Goal: Information Seeking & Learning: Check status

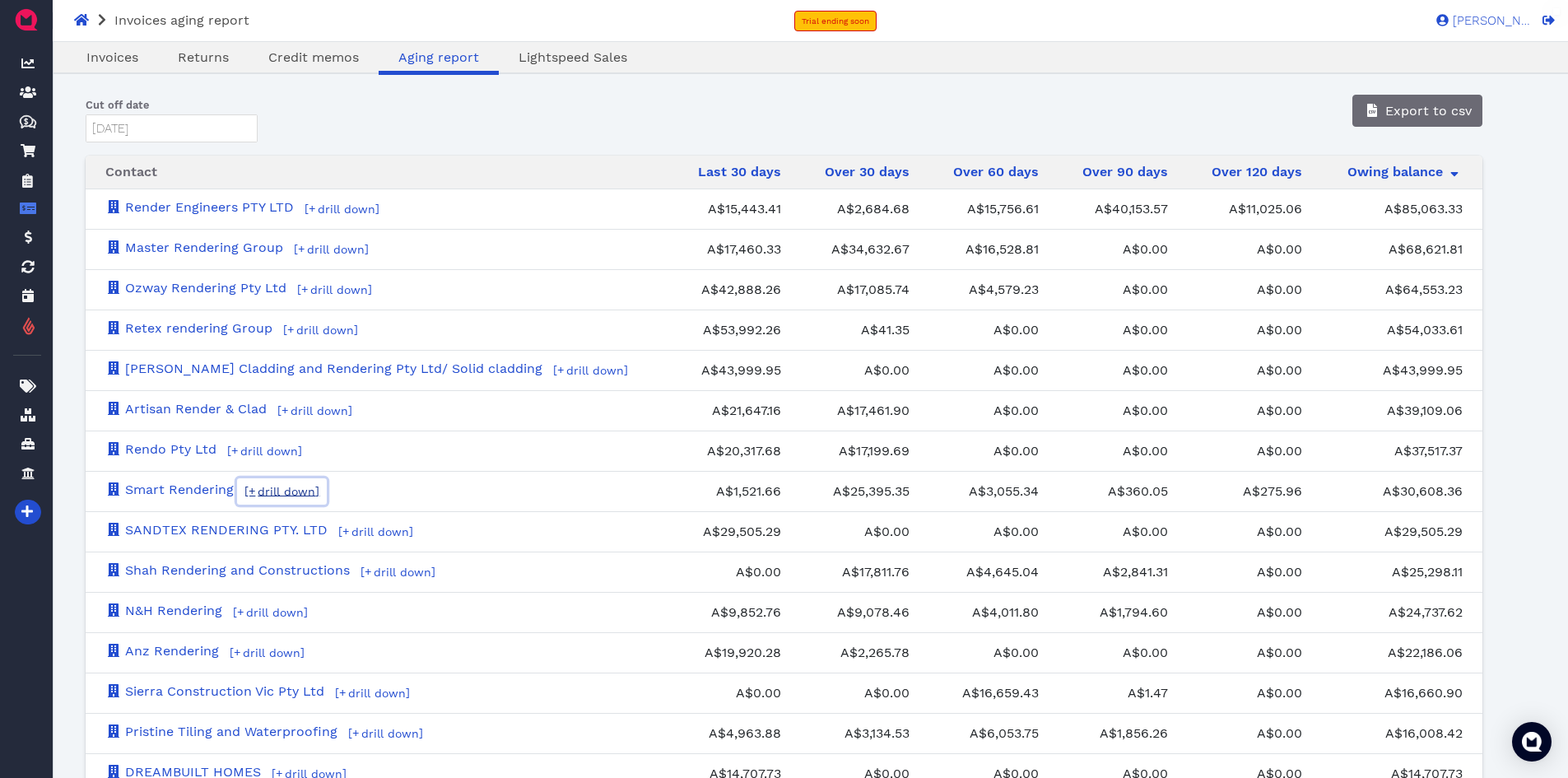
click at [298, 495] on span "drill down" at bounding box center [285, 491] width 60 height 13
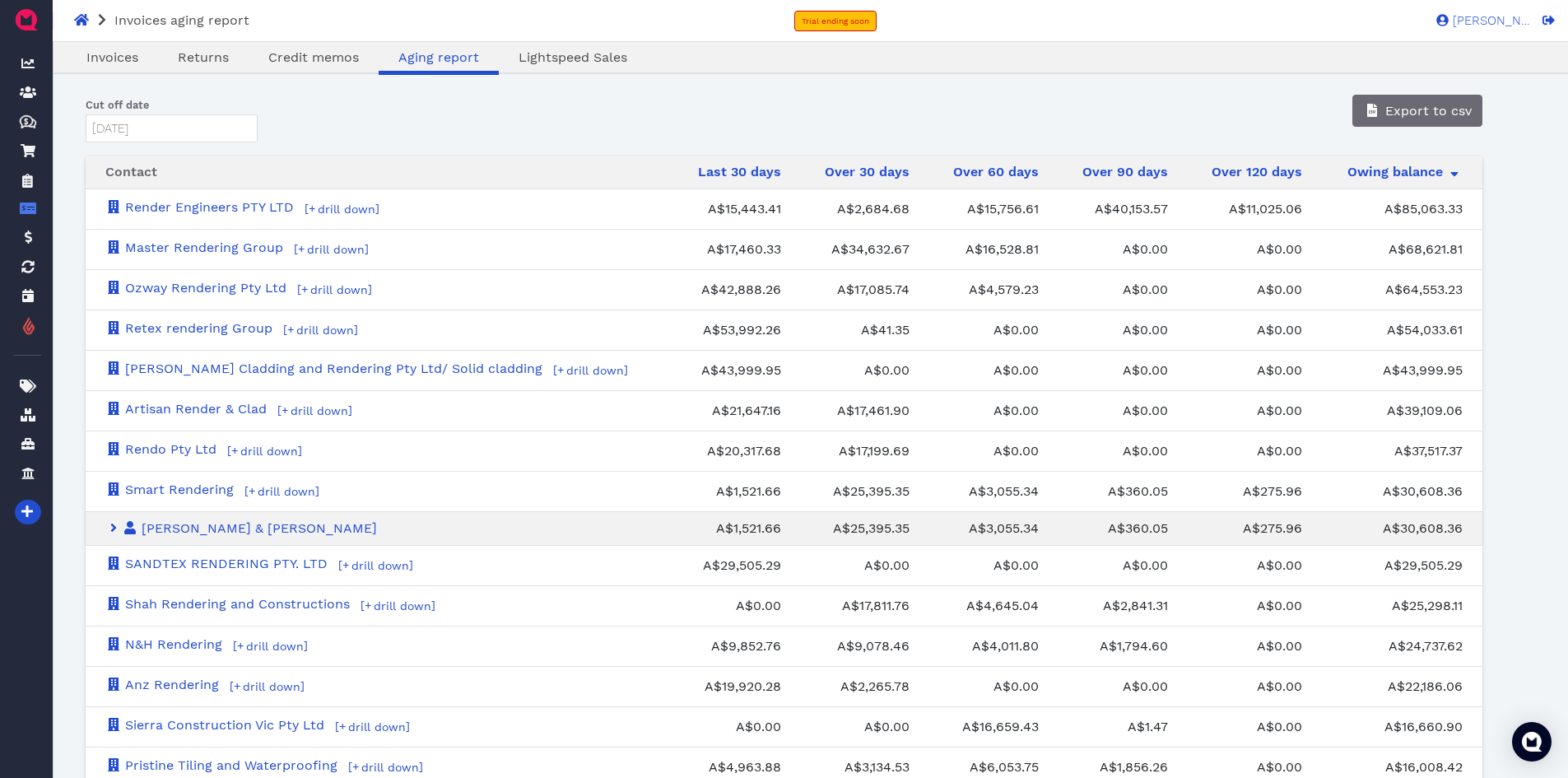
click at [1118, 99] on div "Cut off date [DATE] Press the down arrow key to interact with the calendar and …" at bounding box center [784, 119] width 1422 height 48
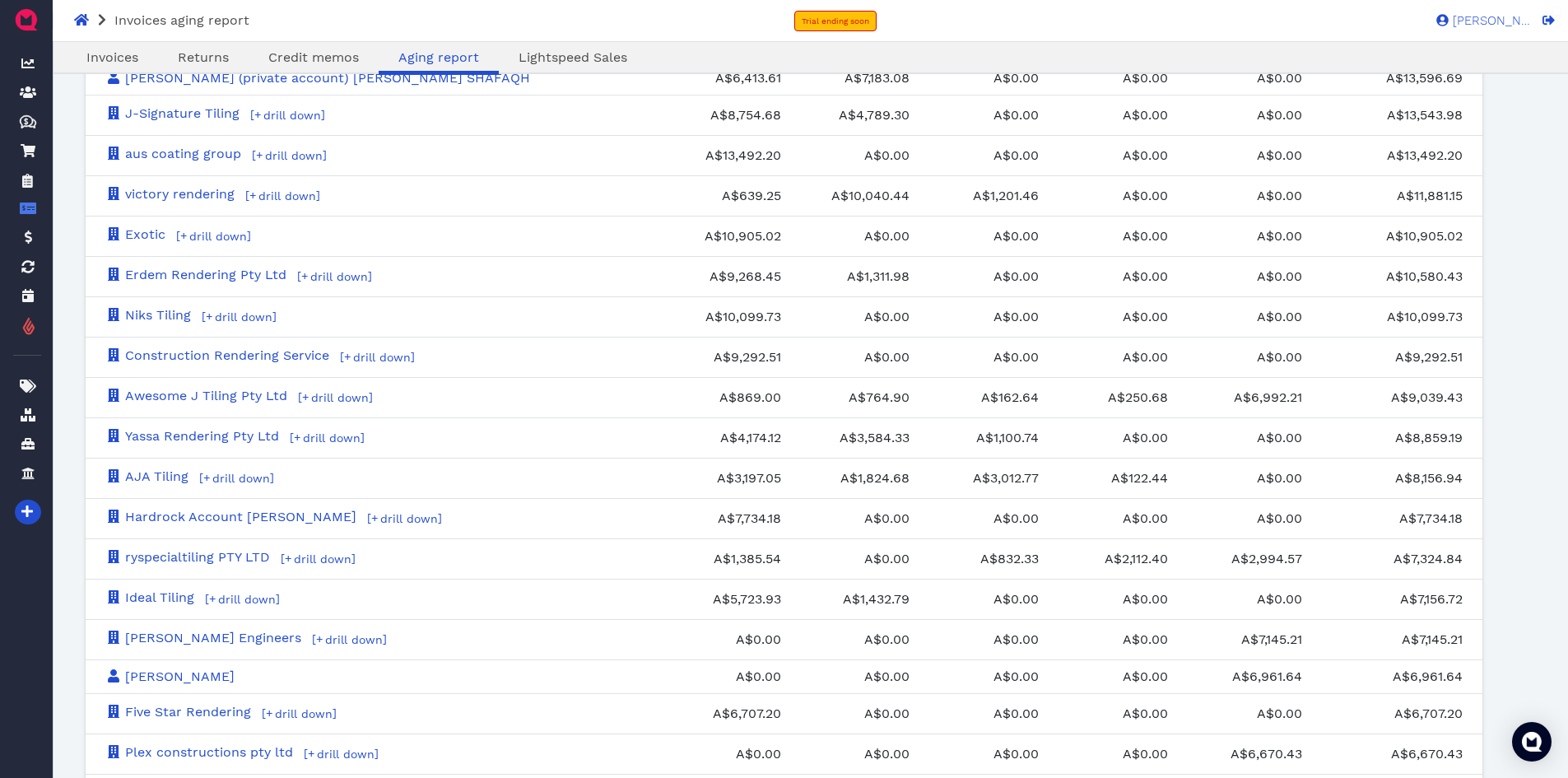
scroll to position [824, 0]
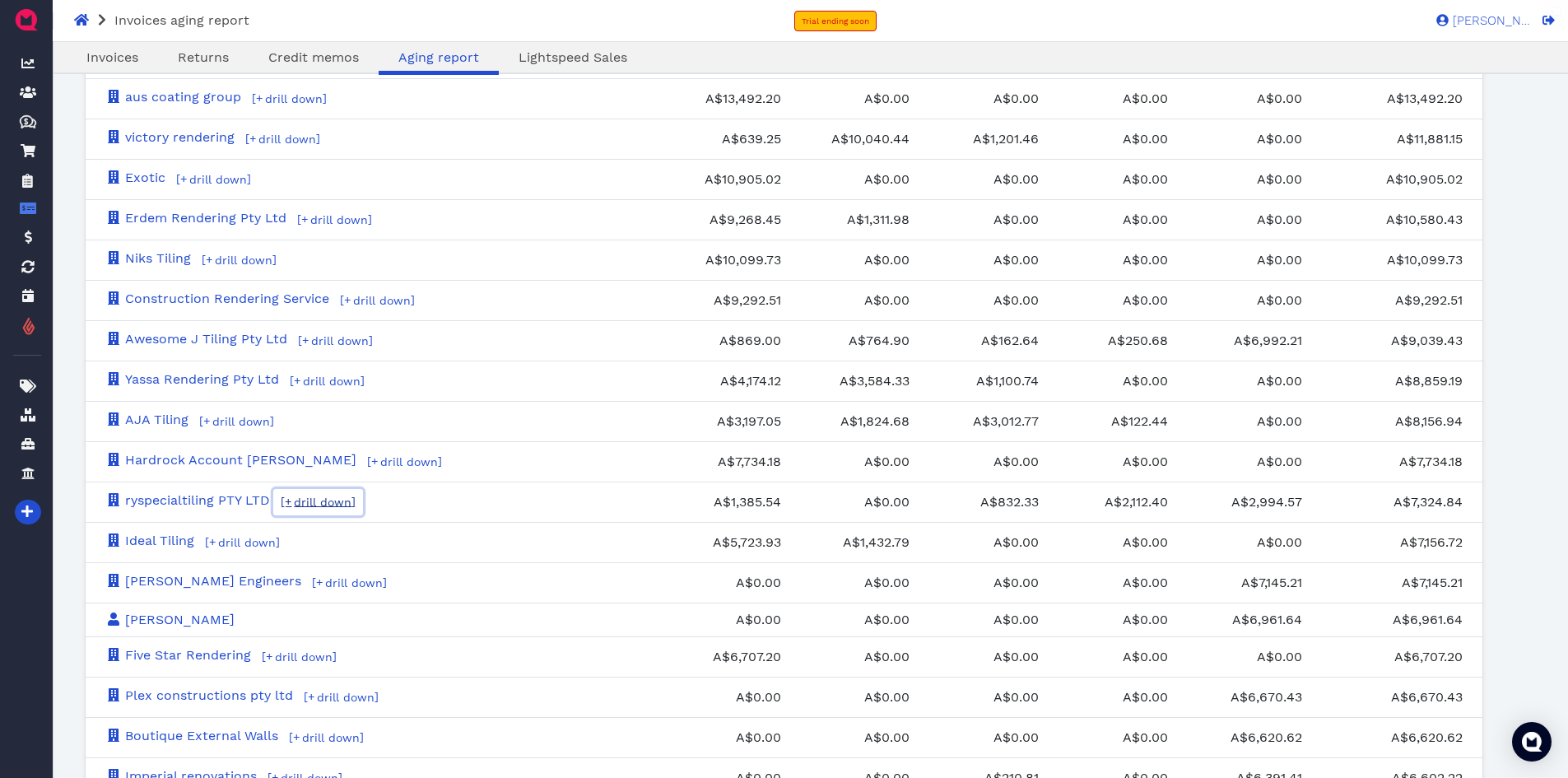
click at [314, 500] on span "drill down" at bounding box center [321, 501] width 60 height 13
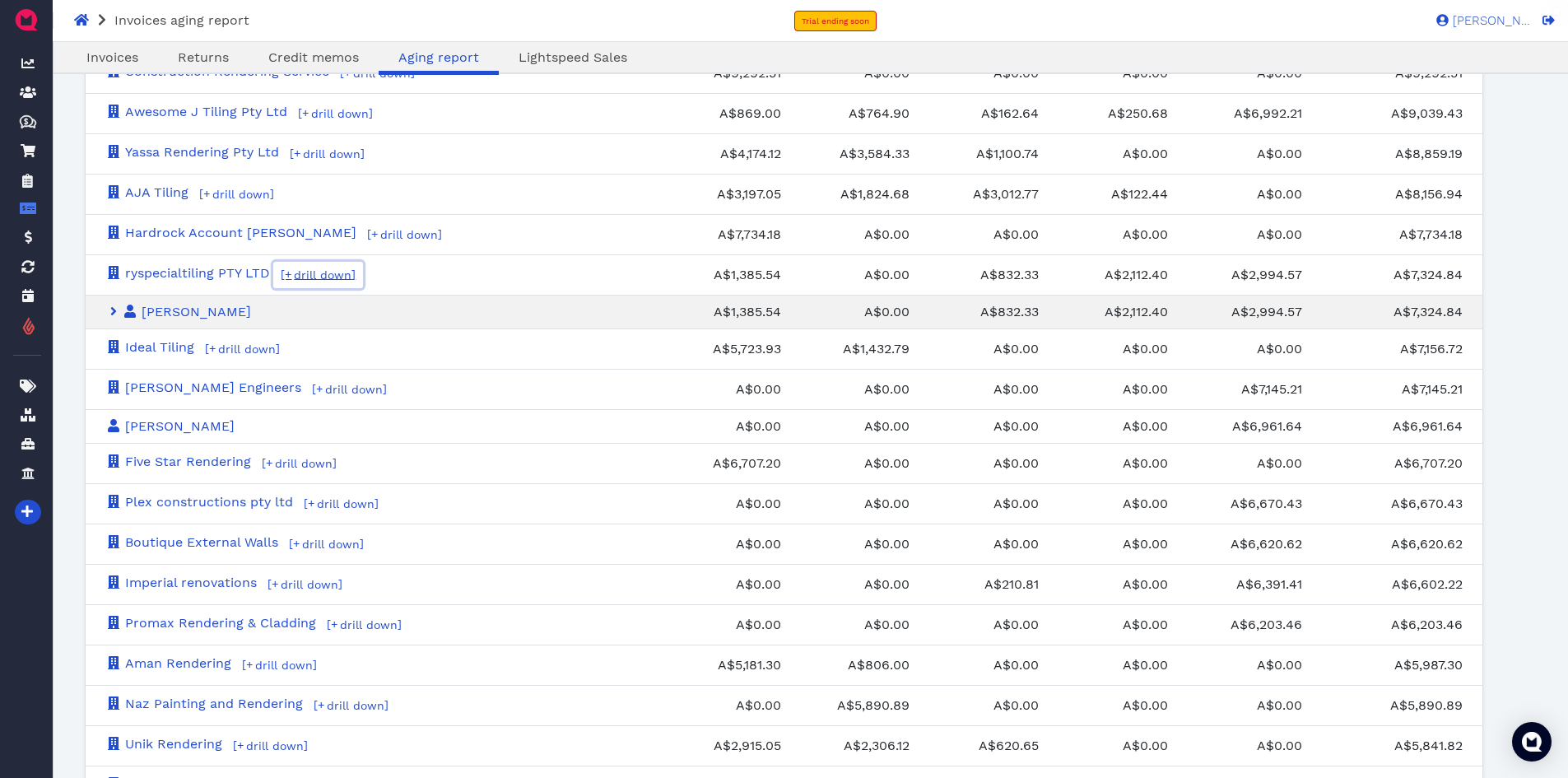
scroll to position [1070, 0]
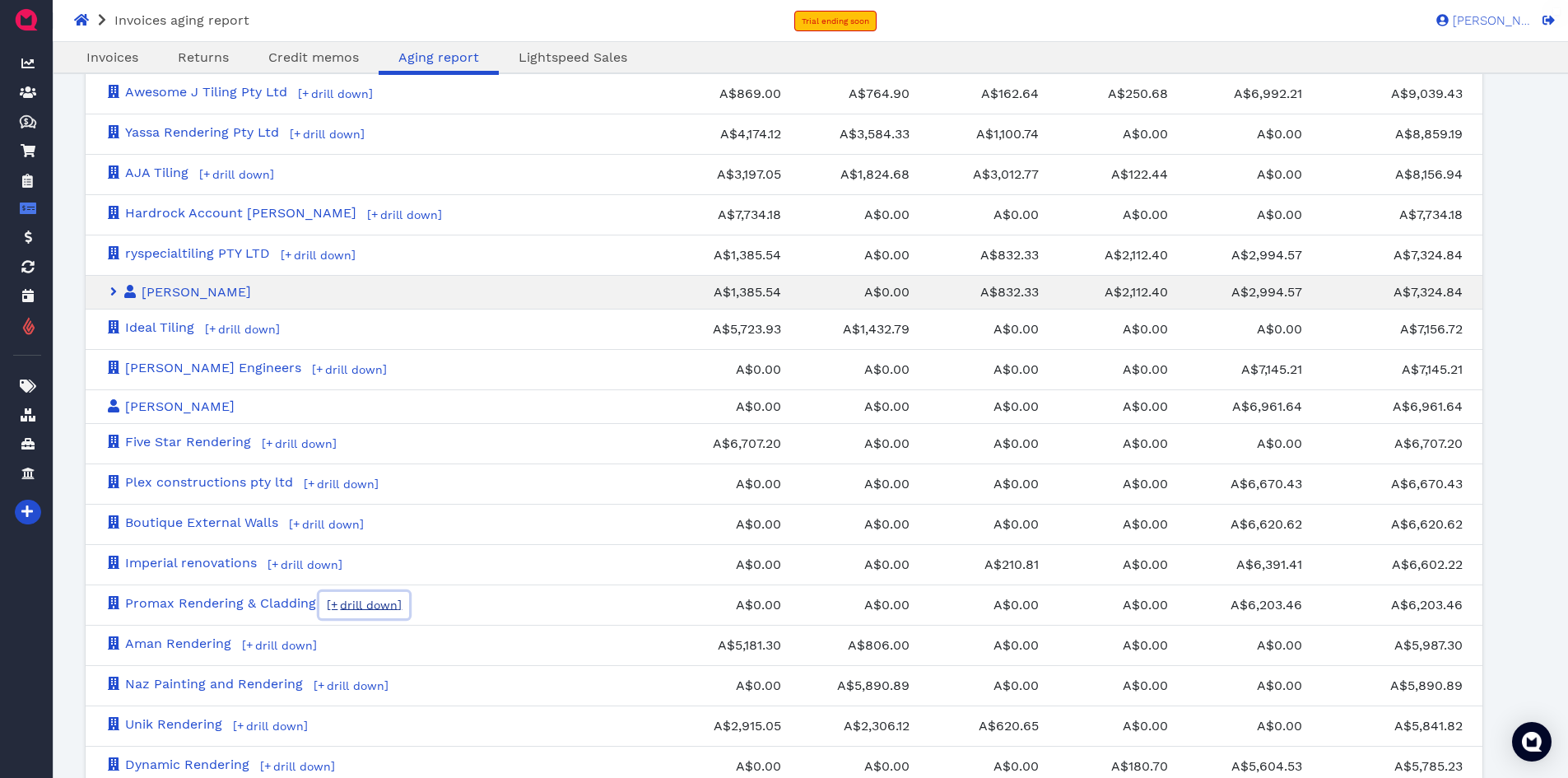
click at [358, 606] on span "drill down" at bounding box center [367, 605] width 60 height 13
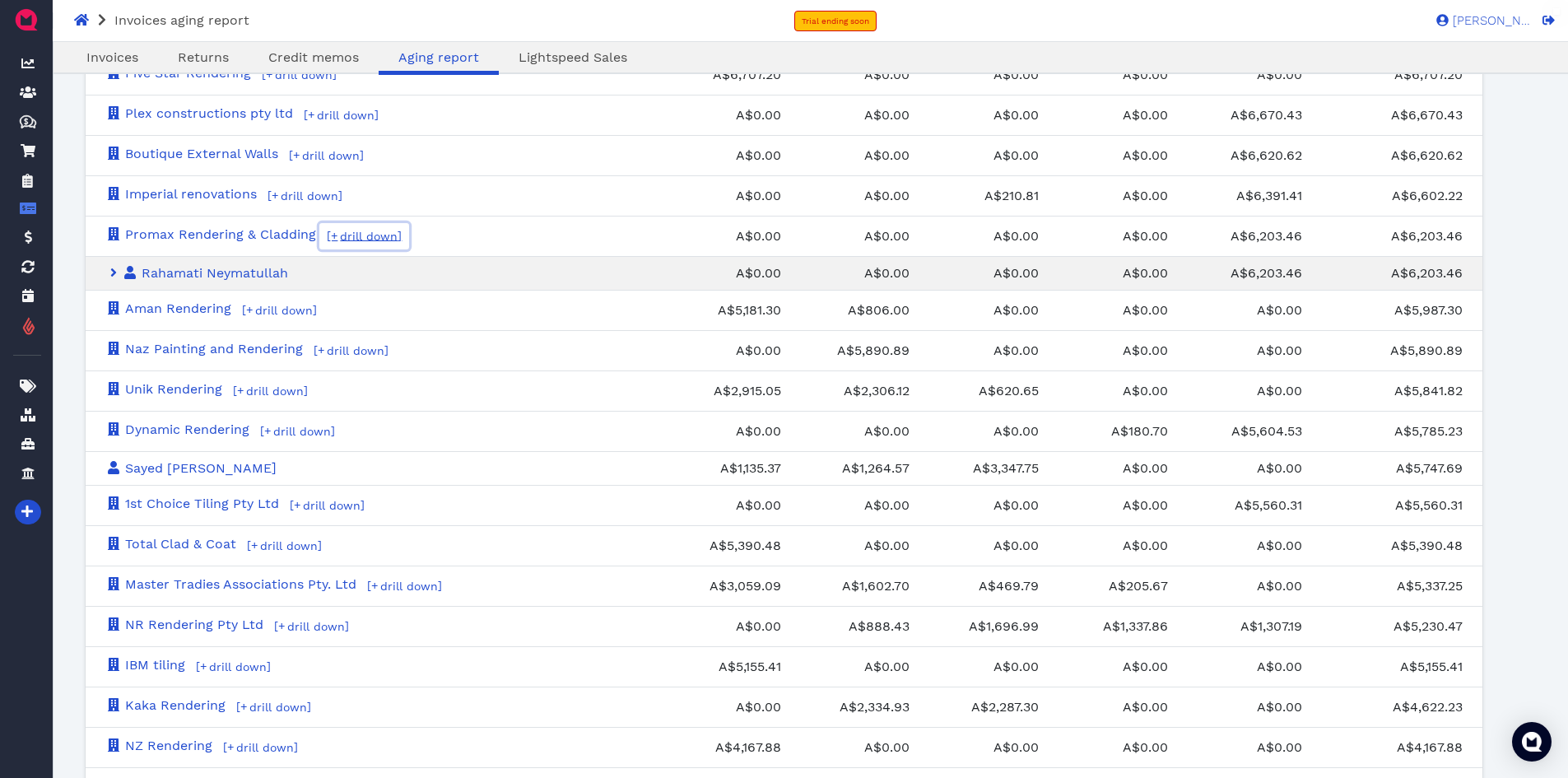
scroll to position [1483, 0]
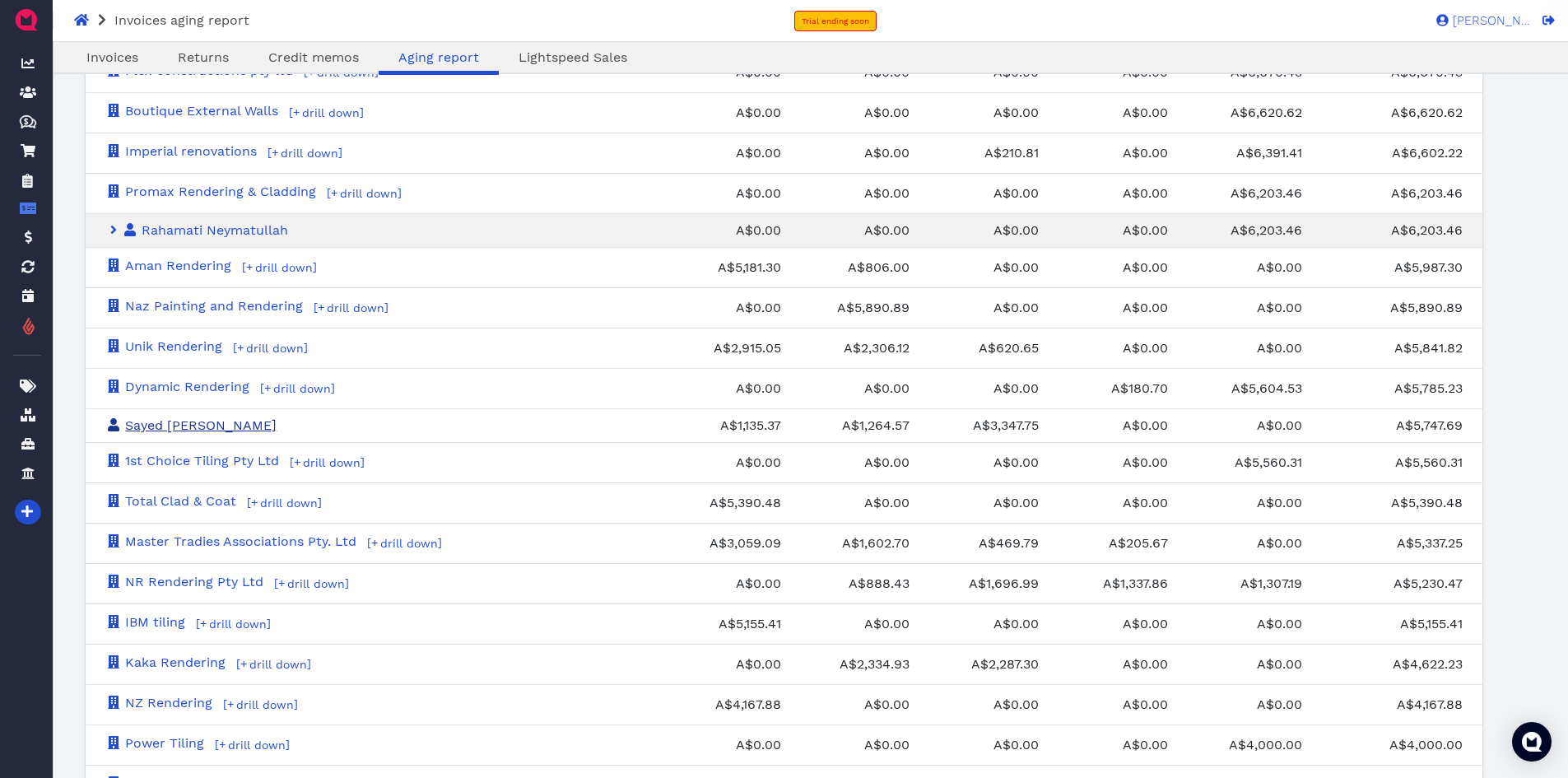
click at [276, 421] on link "Sayed [PERSON_NAME]" at bounding box center [190, 425] width 171 height 16
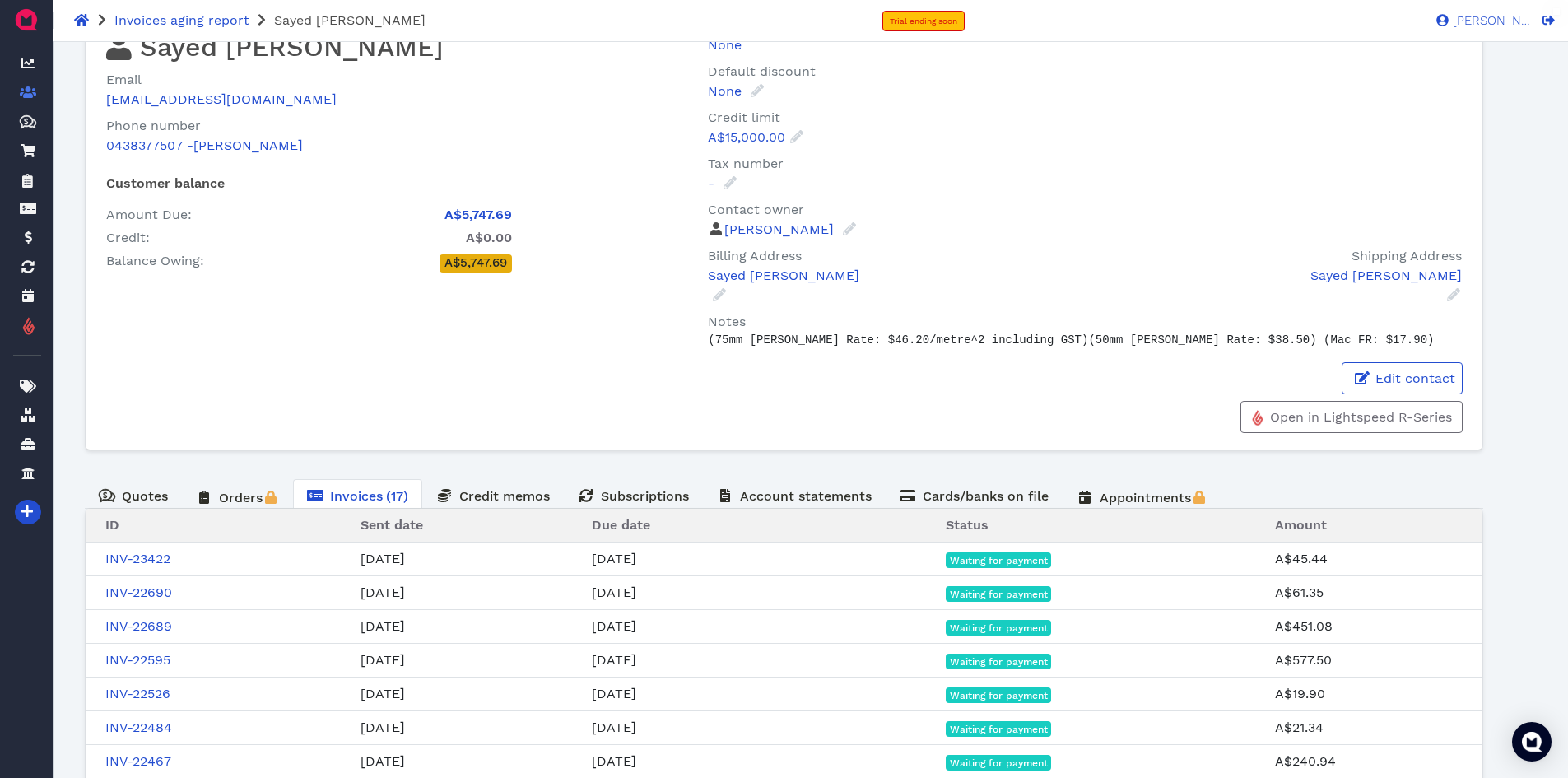
scroll to position [256, 0]
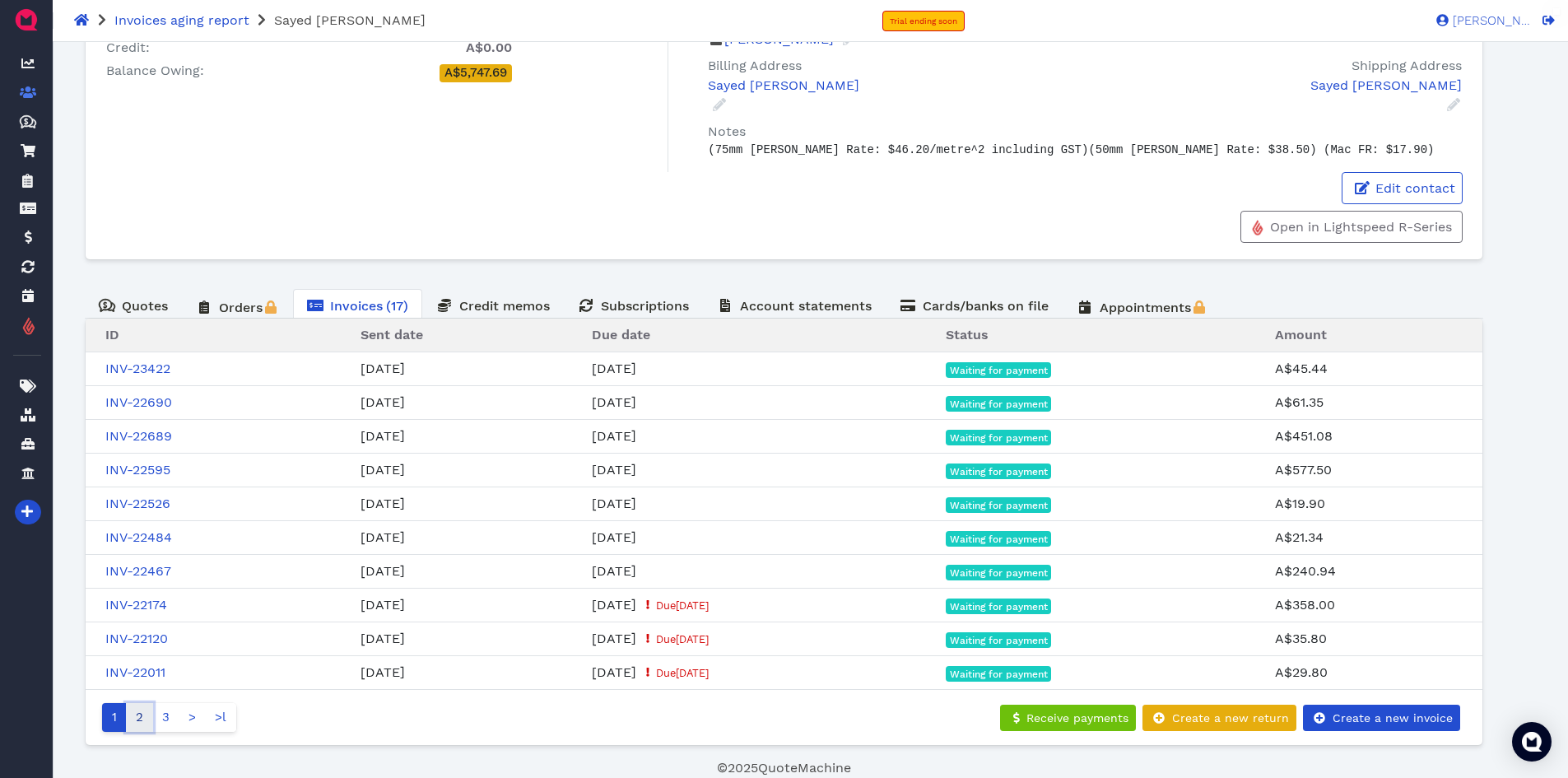
click at [144, 723] on link "2" at bounding box center [139, 718] width 27 height 29
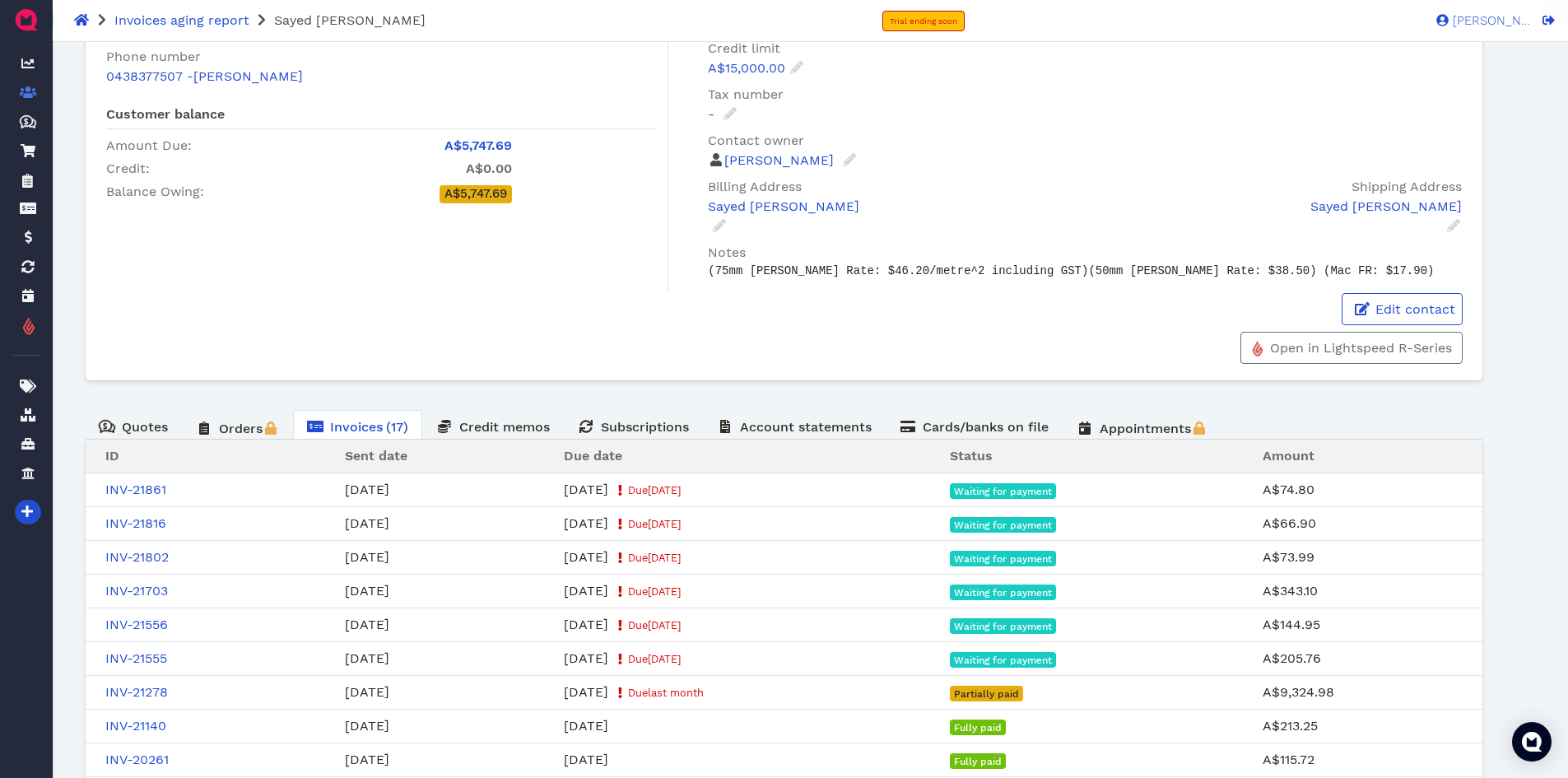
scroll to position [0, 0]
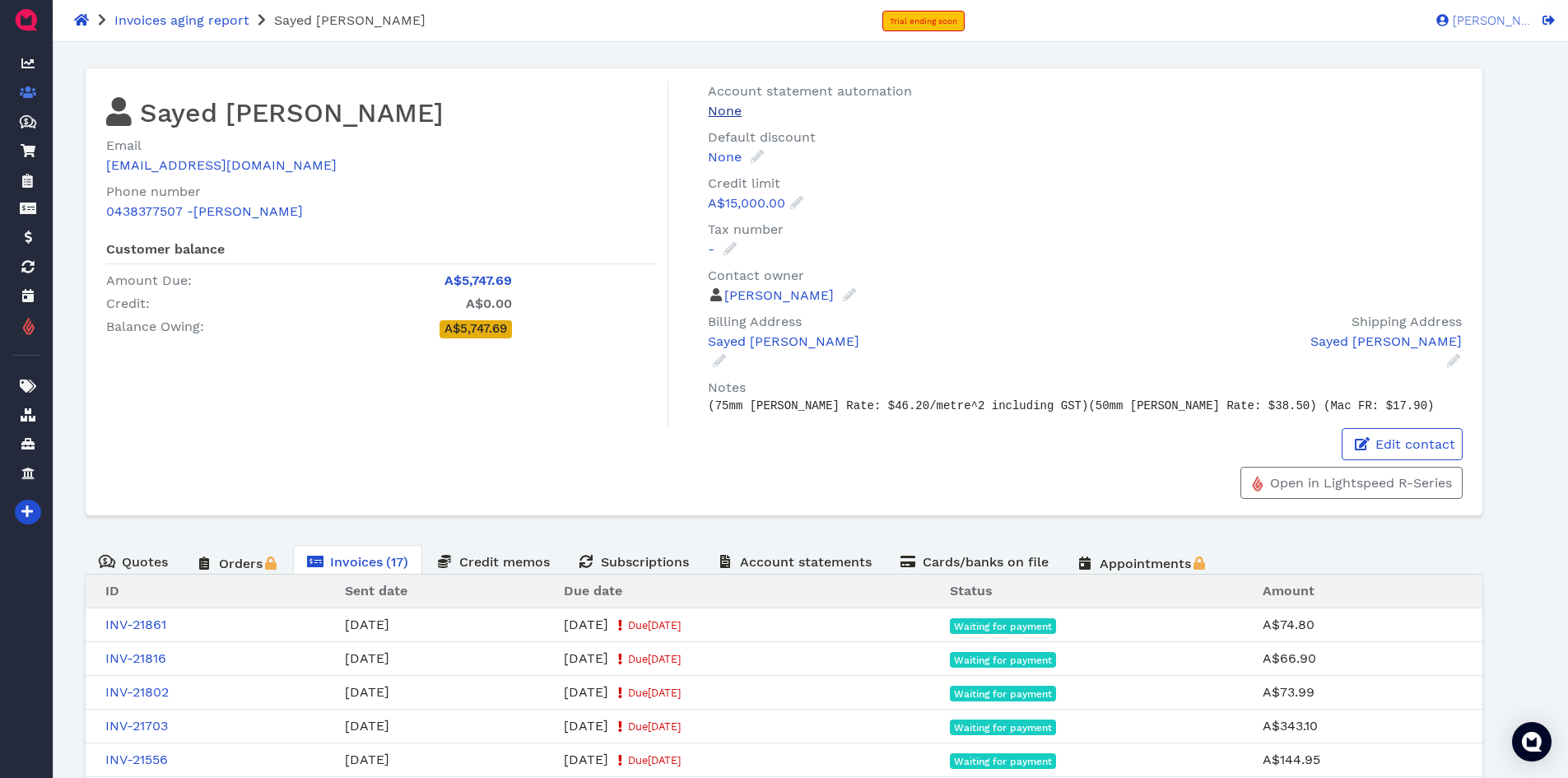
click at [737, 113] on span "None" at bounding box center [725, 111] width 34 height 16
click at [719, 145] on div at bounding box center [710, 154] width 42 height 20
checkbox input "true"
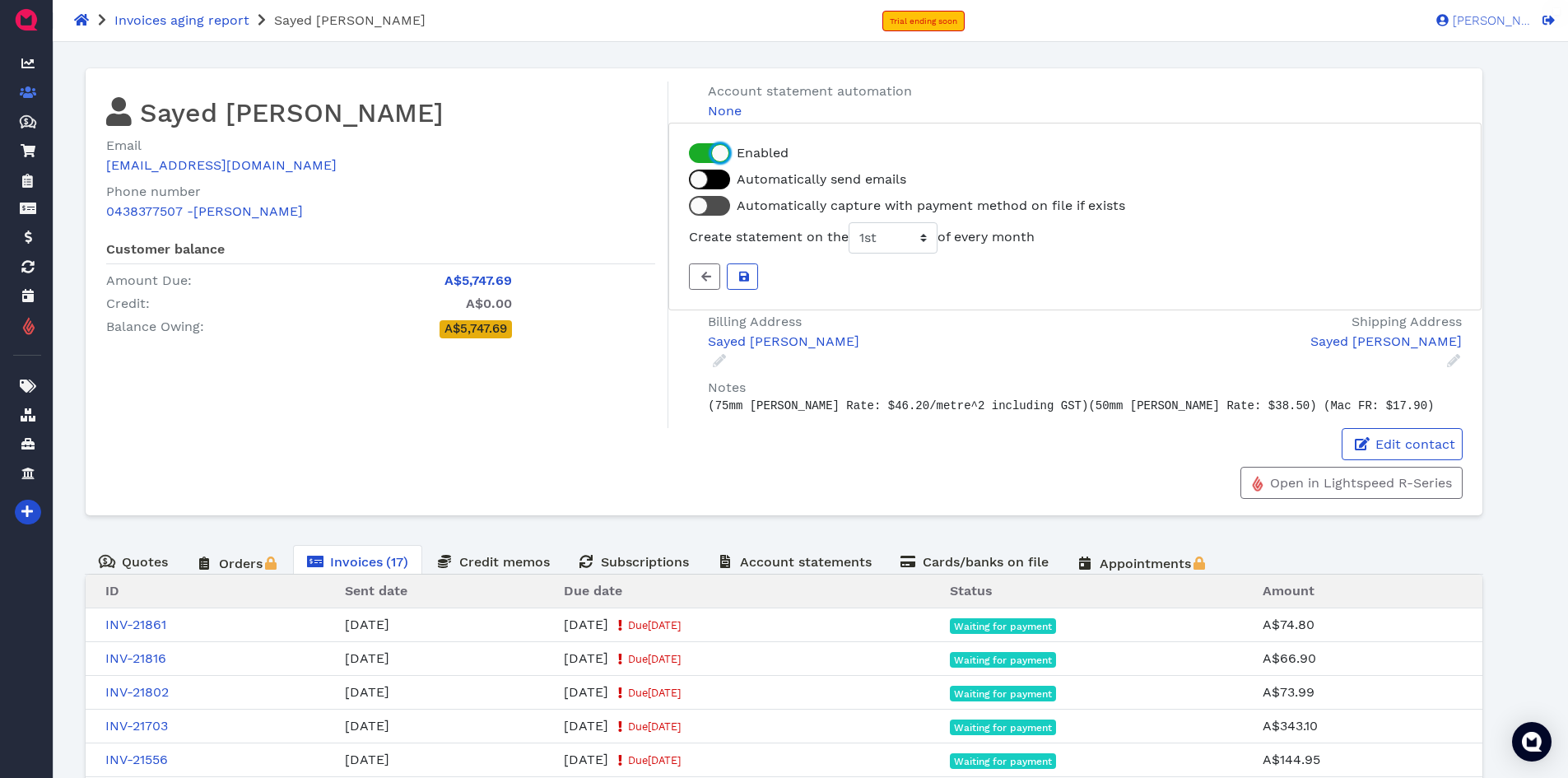
click at [726, 177] on div at bounding box center [710, 179] width 42 height 20
checkbox input "true"
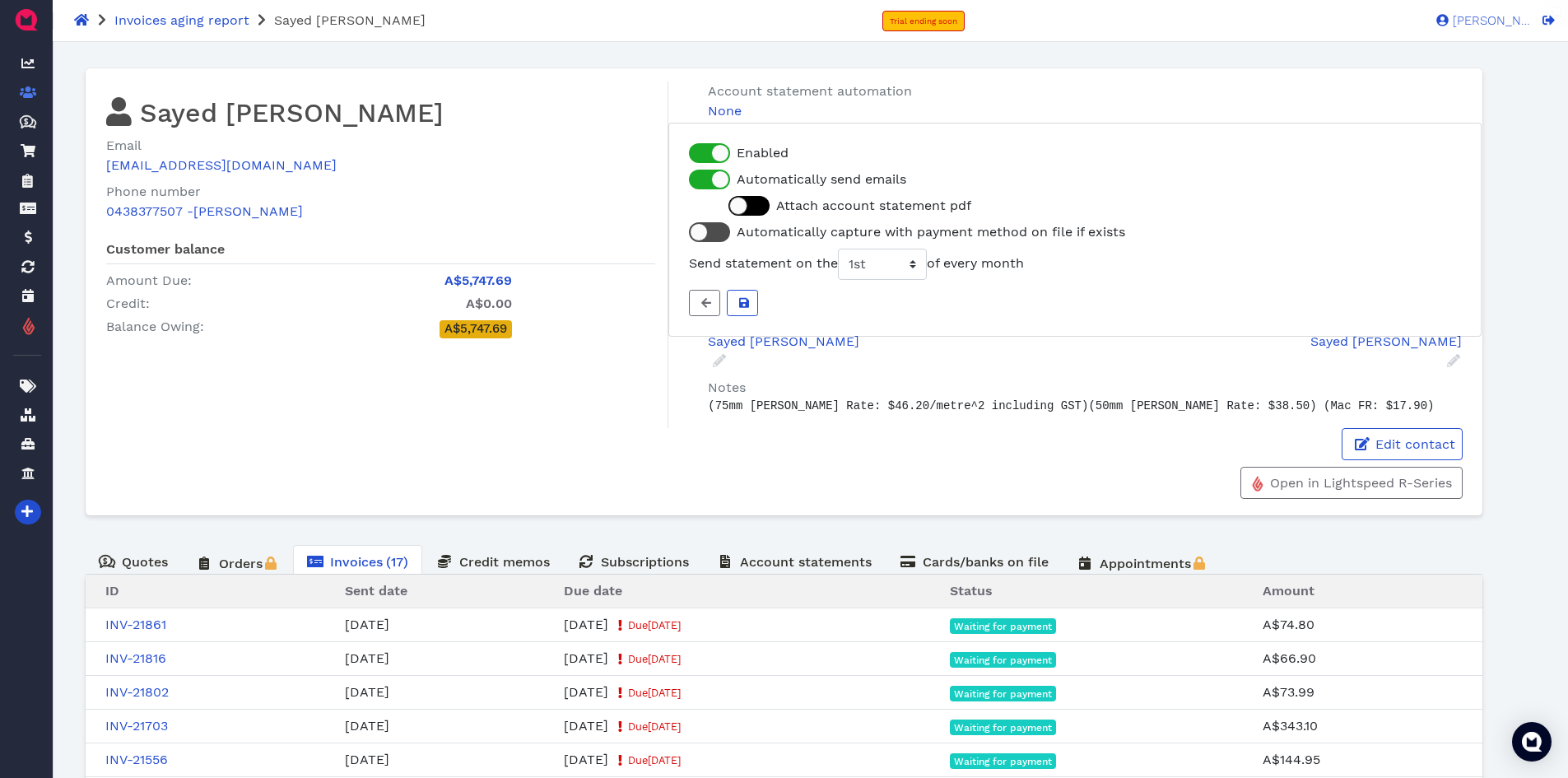
click at [770, 203] on div at bounding box center [749, 206] width 42 height 20
checkbox input "true"
click at [746, 307] on icon at bounding box center [744, 303] width 10 height 10
